Goal: Information Seeking & Learning: Learn about a topic

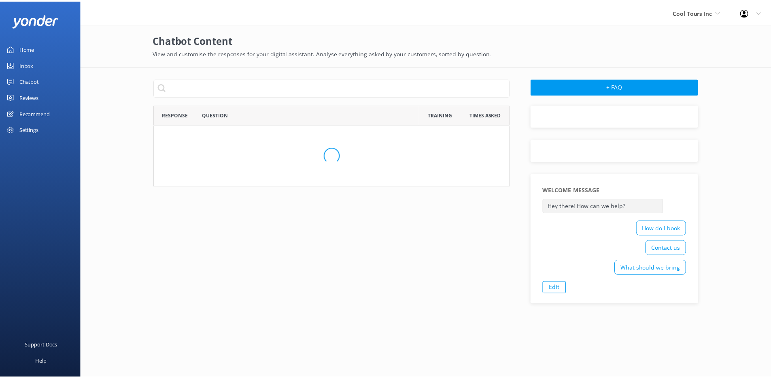
scroll to position [278, 353]
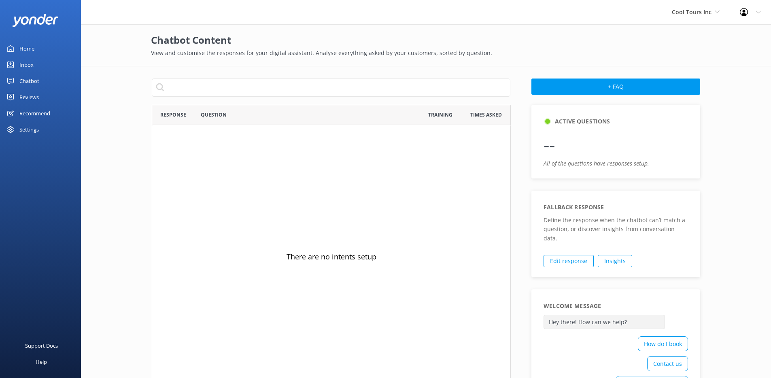
click at [26, 88] on div "Chatbot" at bounding box center [29, 81] width 20 height 16
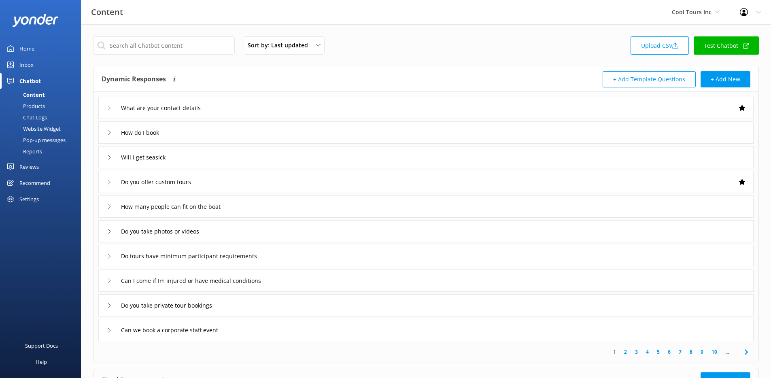
click at [28, 165] on div "Reviews" at bounding box center [28, 167] width 19 height 16
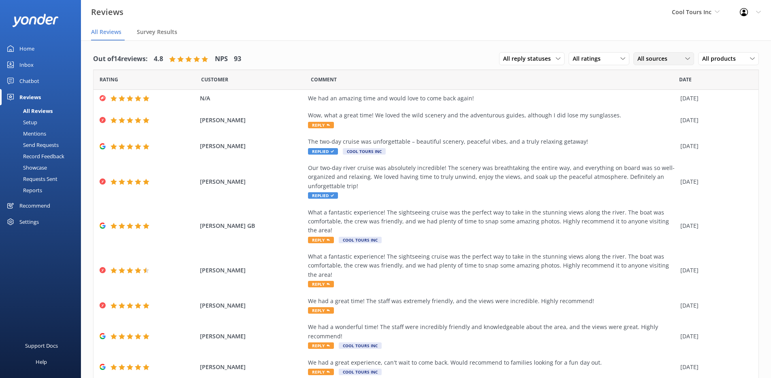
click at [660, 60] on span "All sources" at bounding box center [655, 58] width 35 height 9
click at [648, 124] on div "Google reviews" at bounding box center [669, 125] width 47 height 8
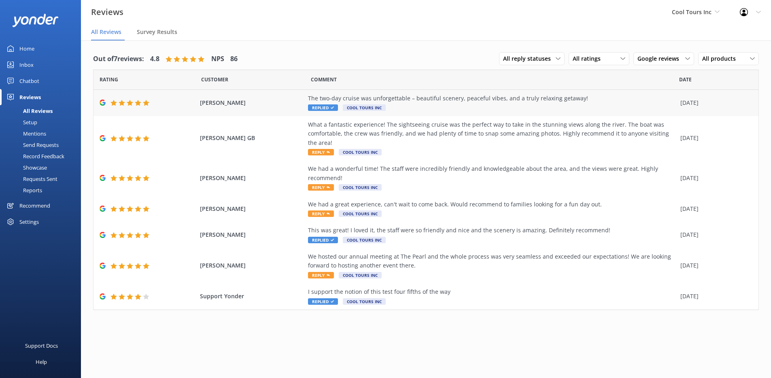
click at [394, 104] on div "The two-day cruise was unforgettable – beautiful scenery, peaceful vibes, and a…" at bounding box center [492, 103] width 369 height 18
